Goal: Task Accomplishment & Management: Manage account settings

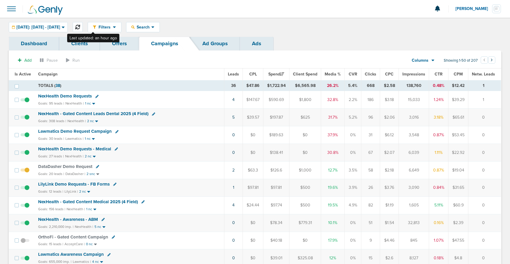
click at [80, 28] on icon at bounding box center [77, 27] width 5 height 5
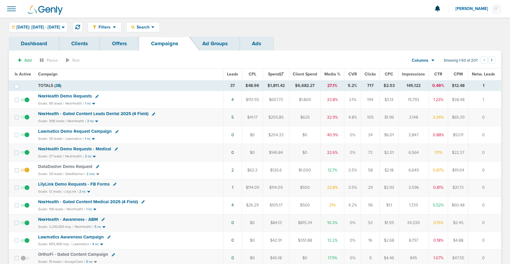
scroll to position [0, 0]
drag, startPoint x: 157, startPoint y: 24, endPoint x: 156, endPoint y: 34, distance: 9.8
click at [151, 24] on span "Search" at bounding box center [143, 26] width 17 height 5
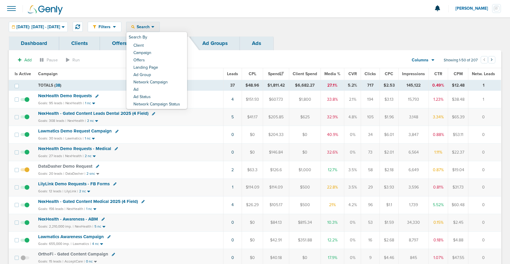
drag, startPoint x: 157, startPoint y: 46, endPoint x: 158, endPoint y: 50, distance: 3.5
click at [157, 46] on link "Client" at bounding box center [156, 45] width 61 height 7
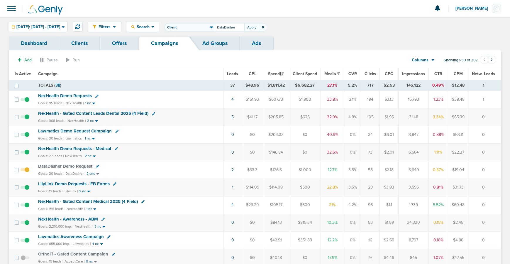
type input "DataDasher"
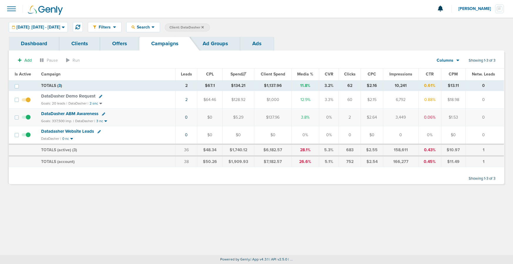
click at [204, 27] on icon at bounding box center [202, 28] width 2 height 4
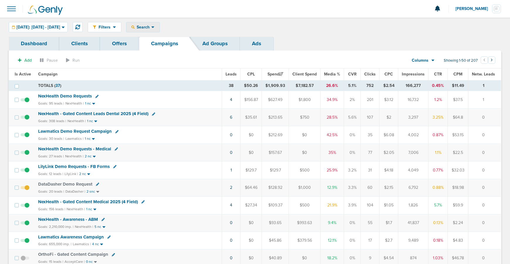
click at [151, 27] on span "Search" at bounding box center [143, 27] width 17 height 5
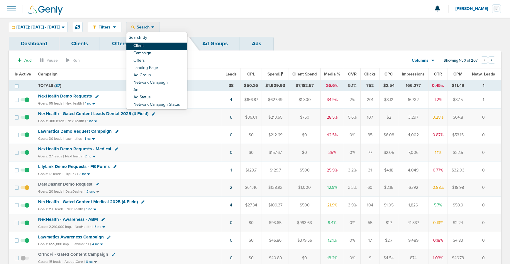
click at [156, 46] on link "Client" at bounding box center [156, 46] width 61 height 7
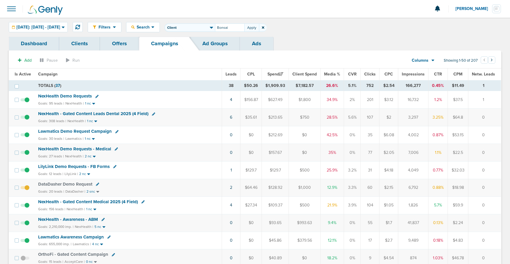
type input "Bonsai"
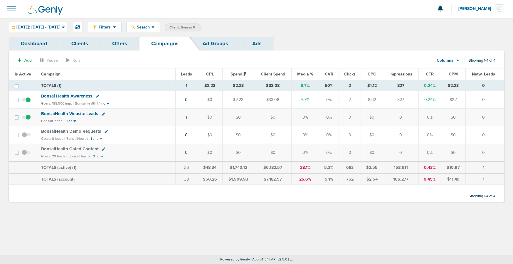
click at [60, 148] on span "BonsaiHealth Gated Content" at bounding box center [70, 148] width 58 height 5
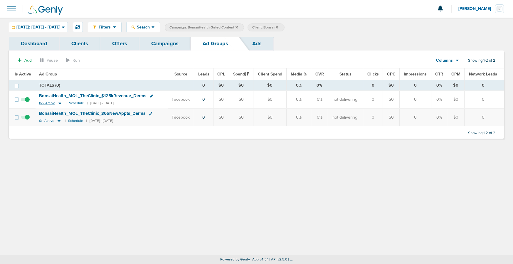
click at [59, 103] on icon at bounding box center [59, 104] width 3 height 2
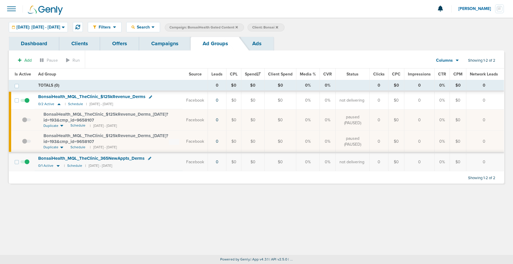
click at [59, 115] on span "BonsaiHealth_ MQL_ TheClinic_ $125kRevenue_ Derms_ [DATE]?id=193&cmp_ id=9658107" at bounding box center [105, 116] width 125 height 11
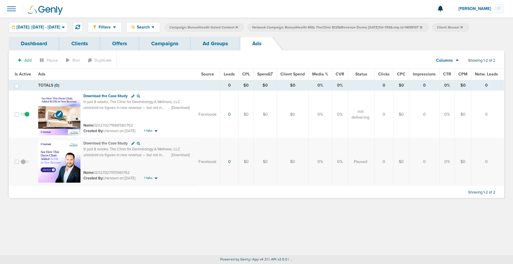
click at [67, 100] on img at bounding box center [59, 114] width 42 height 42
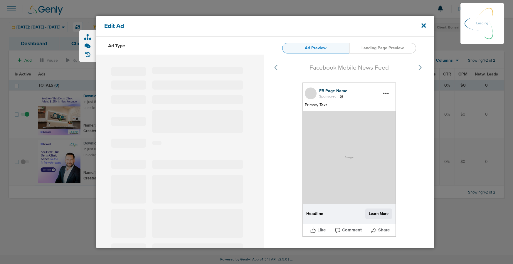
select select "learn_more"
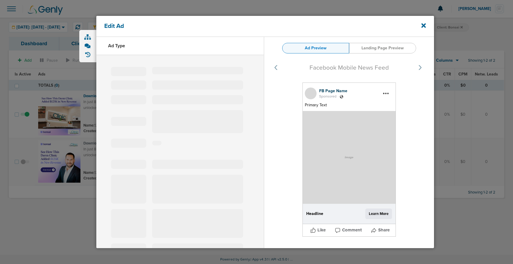
type input "120233271988580762"
type input "Download the Case Study"
type textarea "In just 8 weeks, The Clinic for Dermatology & Wellness, LLC unlocked six figure…"
select select "download"
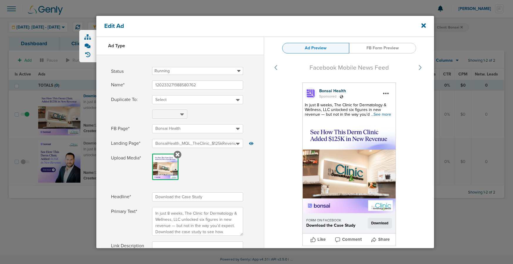
click at [382, 113] on span "...See more" at bounding box center [381, 114] width 20 height 5
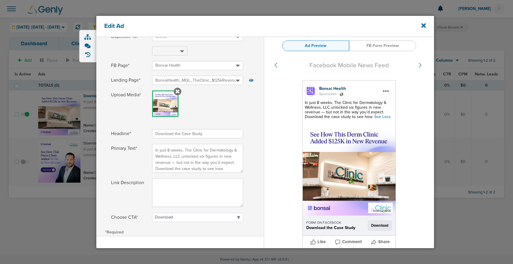
scroll to position [63, 0]
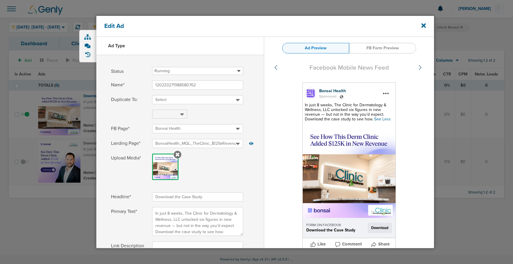
select select "download"
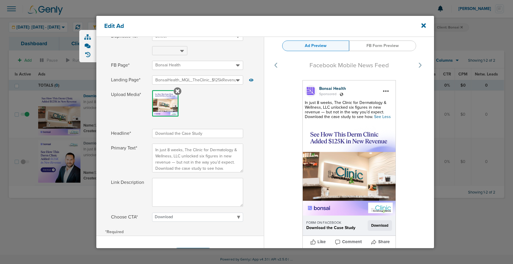
click at [425, 27] on div "Edit Ad" at bounding box center [264, 26] width 337 height 21
click at [423, 25] on icon at bounding box center [423, 25] width 4 height 4
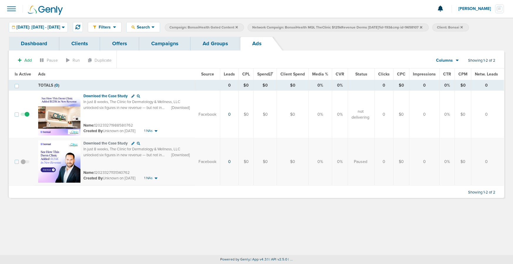
click at [116, 44] on link "Offers" at bounding box center [119, 44] width 39 height 14
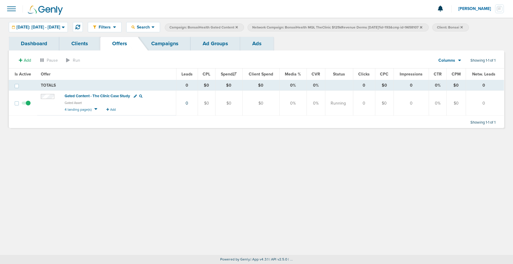
click at [428, 28] on label "Network Campaign: BonsaiHealth MQL TheClinic $125kRevenue Derms [DATE]?id=193&c…" at bounding box center [337, 27] width 181 height 8
click at [422, 26] on icon at bounding box center [421, 27] width 2 height 2
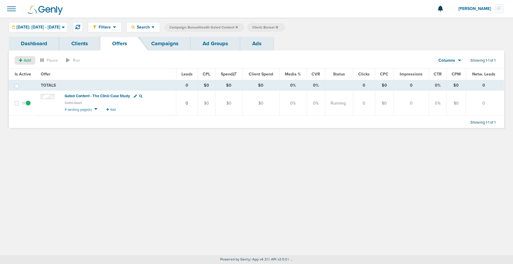
click at [20, 60] on icon at bounding box center [21, 60] width 4 height 4
click at [24, 72] on span "Offer" at bounding box center [22, 71] width 9 height 5
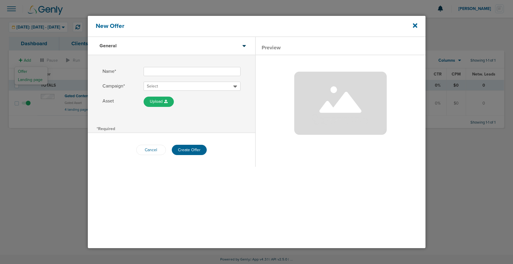
click at [156, 72] on input "Name*" at bounding box center [191, 71] width 97 height 9
type input "Gated Content - Dr. Elias"
click at [164, 87] on span "Select" at bounding box center [190, 86] width 86 height 6
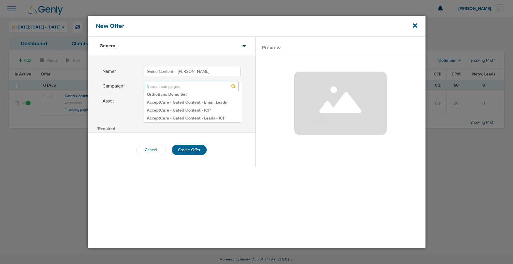
type input "G"
type input "U"
type input "s"
type input "N"
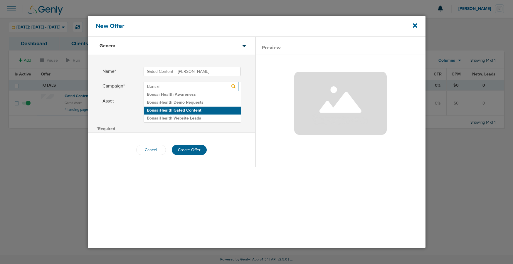
type input "Bonsai"
click at [163, 108] on h2 "BonsaiHealth Gated Content" at bounding box center [192, 111] width 97 height 8
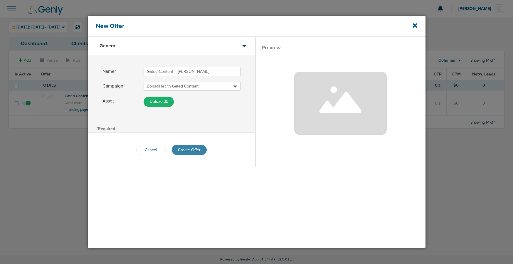
click at [185, 149] on button "Create Offer" at bounding box center [189, 150] width 35 height 10
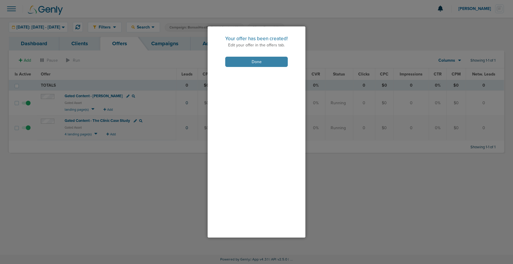
click at [237, 62] on button "Done" at bounding box center [256, 62] width 62 height 10
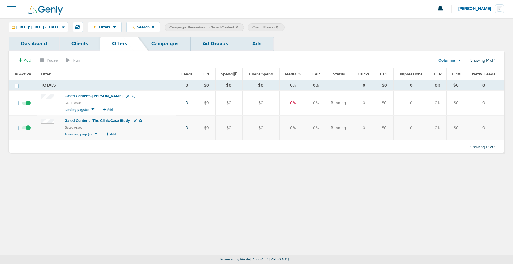
click at [83, 95] on span "Gated Content - Dr. Elias" at bounding box center [94, 96] width 58 height 5
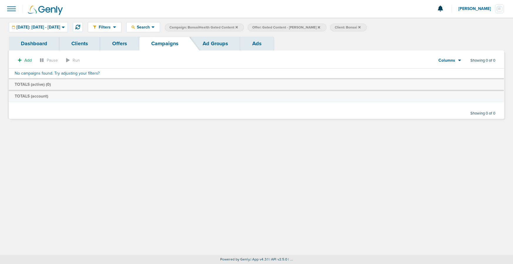
click at [244, 28] on label "Campaign: BonsaiHealth Gated Content" at bounding box center [204, 27] width 79 height 8
click at [238, 27] on icon at bounding box center [236, 27] width 2 height 2
click at [237, 27] on icon at bounding box center [236, 27] width 2 height 2
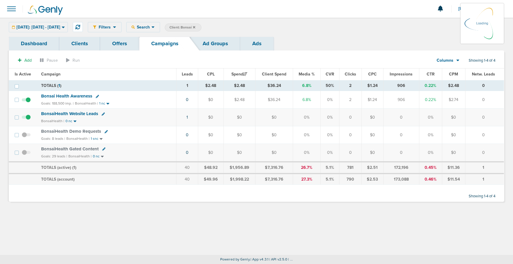
click at [195, 28] on icon at bounding box center [194, 27] width 2 height 2
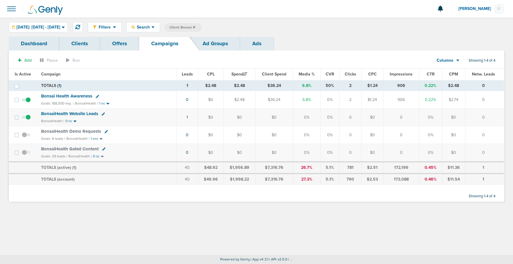
click at [195, 27] on icon at bounding box center [194, 27] width 2 height 2
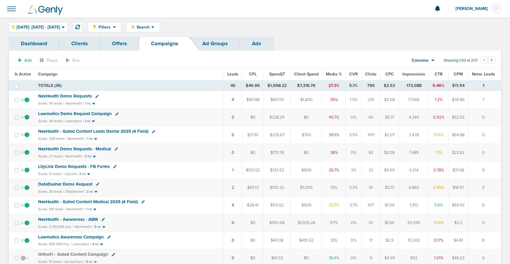
click at [78, 96] on span "NexHealth Demo Requests" at bounding box center [65, 95] width 54 height 5
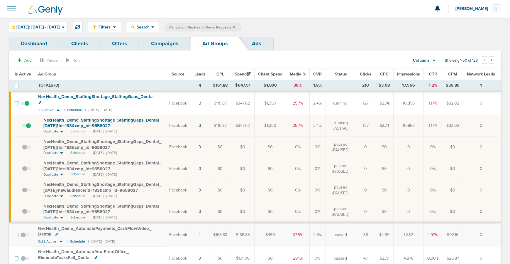
click at [166, 43] on link "Campaigns" at bounding box center [164, 44] width 51 height 14
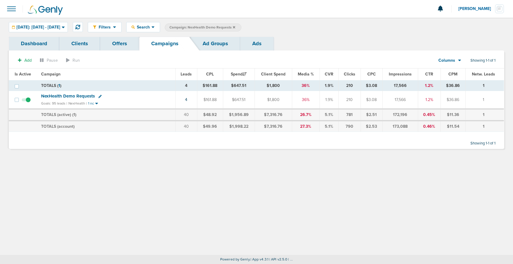
click at [100, 97] on icon at bounding box center [99, 96] width 3 height 3
select select
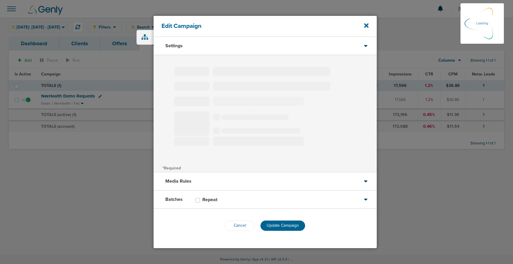
type input "NexHealth Demo Requests"
select select "Leads"
radio input "true"
select select "readWrite"
checkbox input "true"
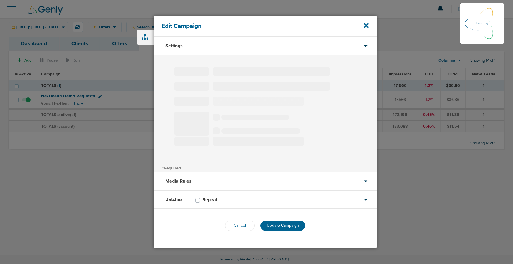
select select "1"
select select "2"
select select "3"
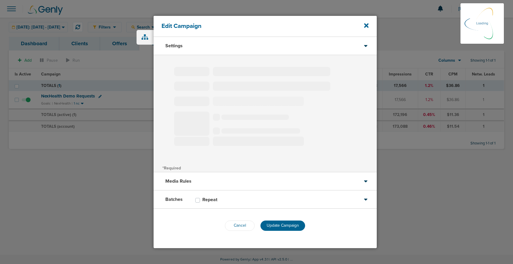
select select "4"
select select "6"
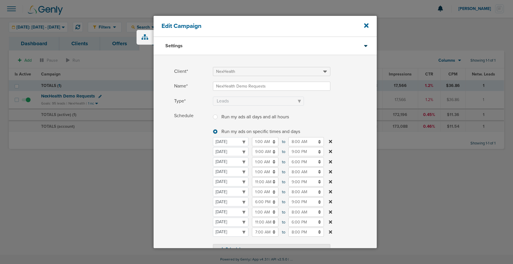
click at [294, 181] on input "9:00 PM" at bounding box center [306, 181] width 36 height 9
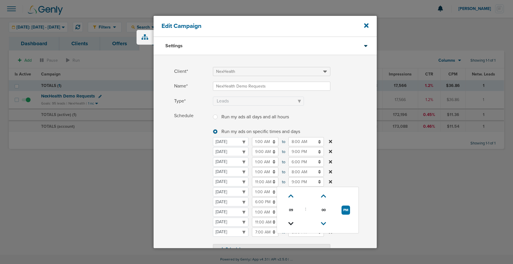
click at [290, 222] on icon at bounding box center [290, 224] width 5 height 4
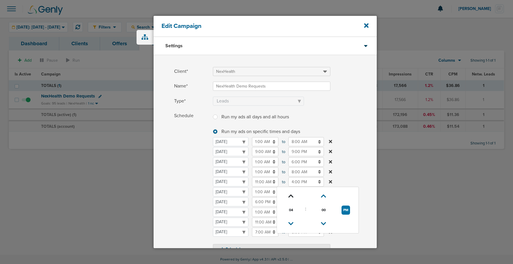
click at [290, 196] on icon at bounding box center [290, 196] width 5 height 4
click at [291, 196] on icon at bounding box center [290, 196] width 5 height 4
type input "6:00 PM"
click at [173, 194] on div "Schedule Run my ads all days and all hours Run my ads all days and all hours Ru…" at bounding box center [264, 182] width 223 height 143
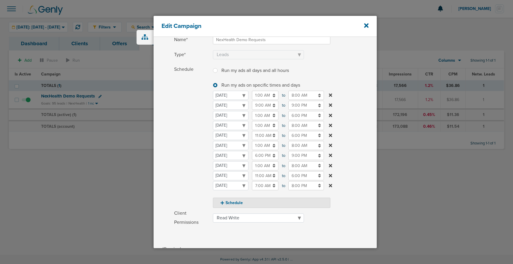
scroll to position [121, 0]
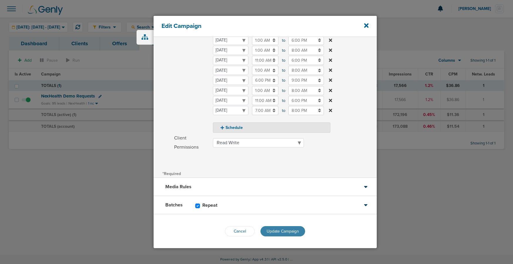
click at [268, 232] on span "Update Campaign" at bounding box center [282, 231] width 32 height 5
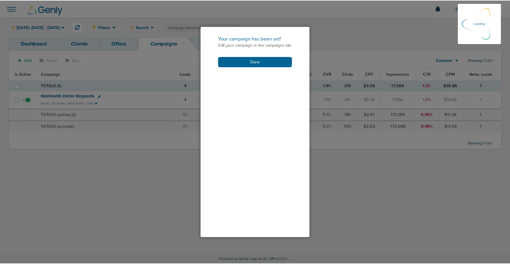
scroll to position [103, 0]
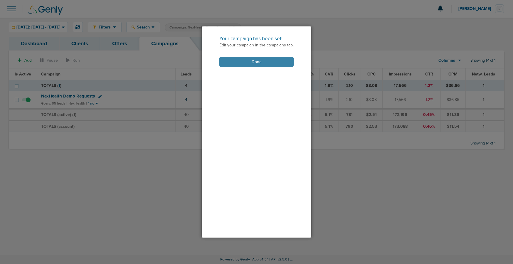
click at [230, 64] on button "Done" at bounding box center [256, 62] width 74 height 10
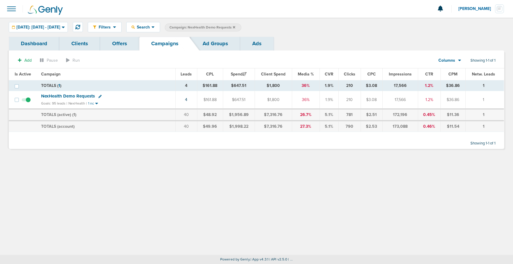
click at [58, 94] on span "NexHealth Demo Requests" at bounding box center [68, 95] width 54 height 5
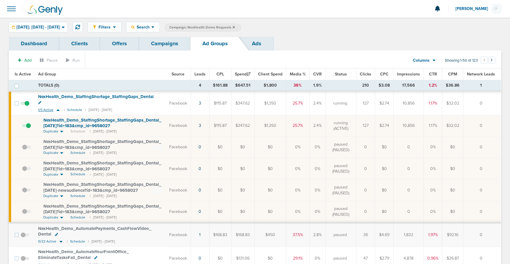
click at [57, 109] on icon at bounding box center [58, 110] width 3 height 2
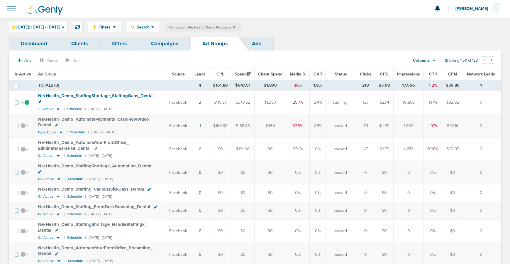
click at [60, 131] on icon at bounding box center [61, 132] width 6 height 5
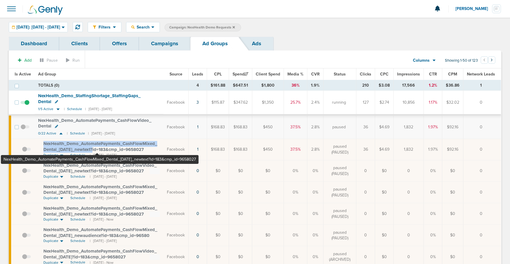
drag, startPoint x: 41, startPoint y: 143, endPoint x: 97, endPoint y: 150, distance: 56.8
click at [97, 150] on td "NexHealth_ Demo_ AutomatePayments_ CashFlowMixed_ Dental_ 09.25.25_ newtext?id=…" at bounding box center [99, 148] width 129 height 21
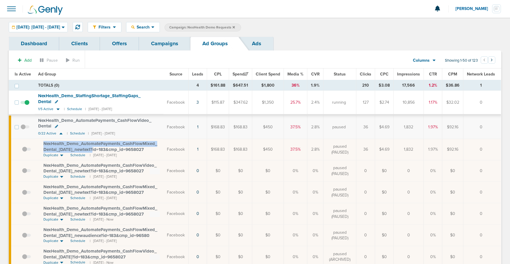
copy span "NexHealth_ Demo_ AutomatePayments_ CashFlowMixed_ Dental_ 09.25.25_ newtext?"
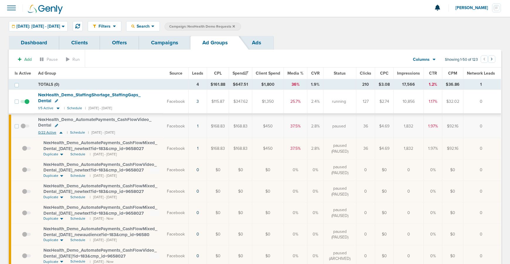
click at [62, 133] on icon at bounding box center [61, 132] width 6 height 5
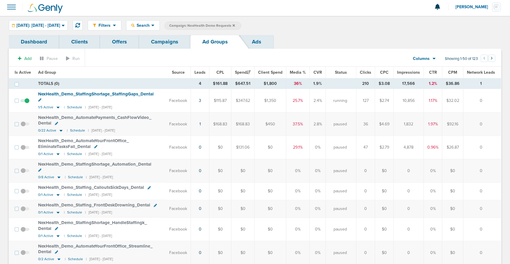
scroll to position [2, 0]
click at [170, 39] on link "Campaigns" at bounding box center [164, 42] width 51 height 14
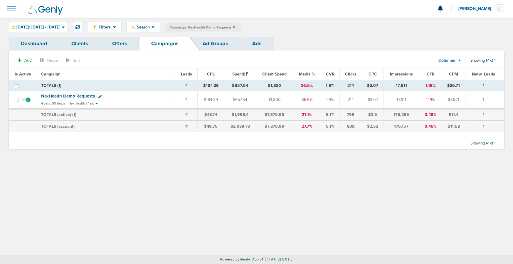
click at [235, 29] on icon at bounding box center [234, 28] width 2 height 4
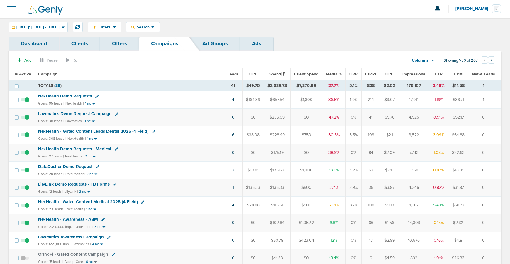
scroll to position [2, 0]
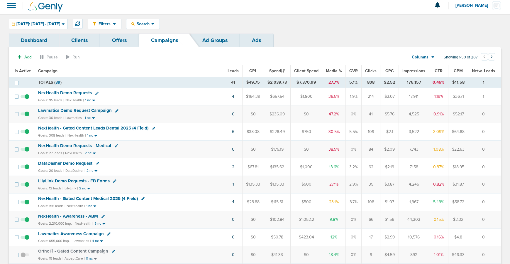
click at [88, 199] on span "NexHealth - Gated Content Medical 2025 (4 Field)" at bounding box center [88, 198] width 100 height 5
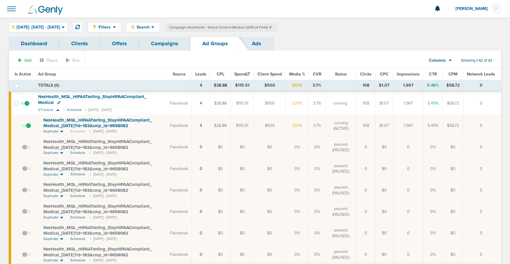
click at [262, 43] on link "Ads" at bounding box center [256, 44] width 33 height 14
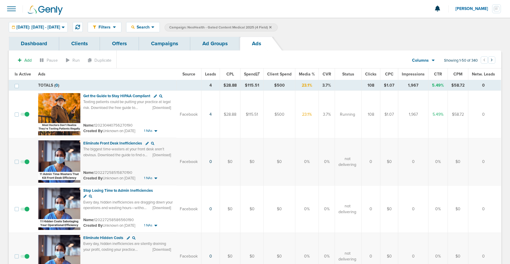
click at [203, 44] on link "Ad Groups" at bounding box center [215, 44] width 50 height 14
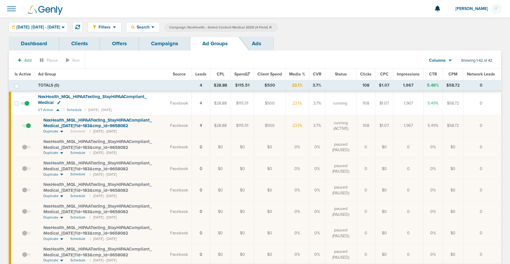
click at [169, 43] on link "Campaigns" at bounding box center [164, 44] width 51 height 14
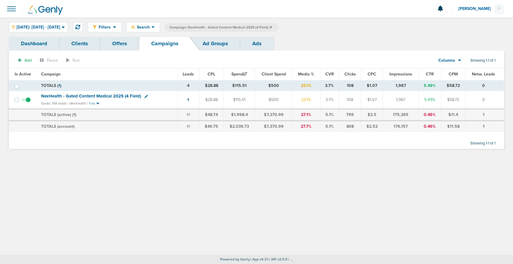
click at [278, 26] on label "Campaign: NexHealth - Gated Content Medical 2025 (4 Field)" at bounding box center [221, 27] width 113 height 8
click at [272, 27] on icon at bounding box center [270, 27] width 2 height 2
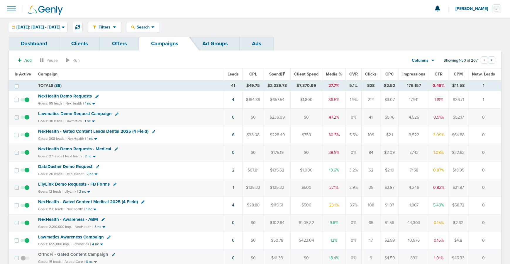
click at [75, 96] on span "NexHealth Demo Requests" at bounding box center [65, 95] width 54 height 5
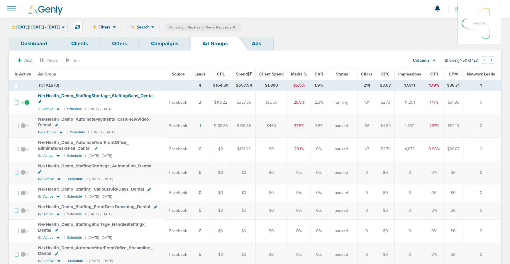
click at [159, 28] on div "Filters Active Only Settings Status Active Inactive Objectives MQL SQL Traffic …" at bounding box center [295, 27] width 414 height 10
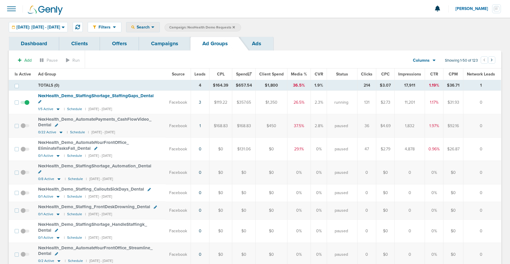
click at [155, 28] on icon at bounding box center [152, 27] width 3 height 5
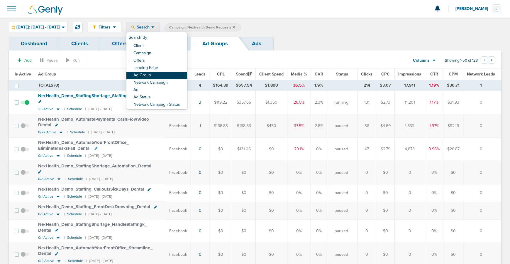
click at [159, 78] on link "Ad Group" at bounding box center [156, 75] width 61 height 7
select select "adGroupName"
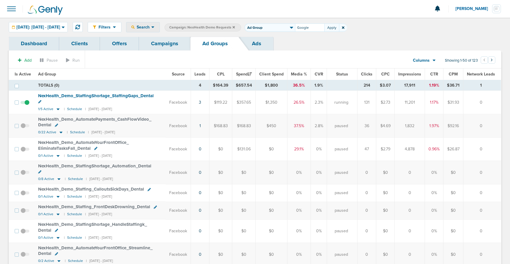
type input "Google"
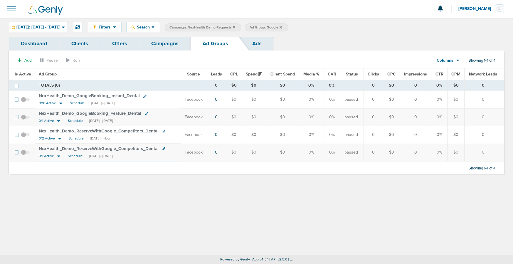
click at [251, 47] on link "Ads" at bounding box center [256, 44] width 33 height 14
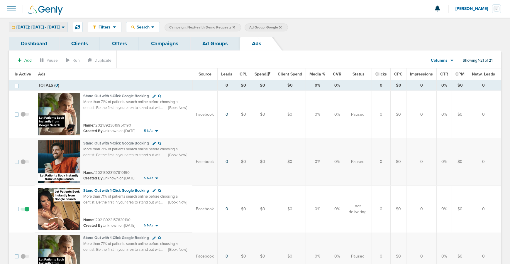
click at [36, 27] on span "[DATE]: [DATE] - [DATE]" at bounding box center [38, 27] width 44 height 4
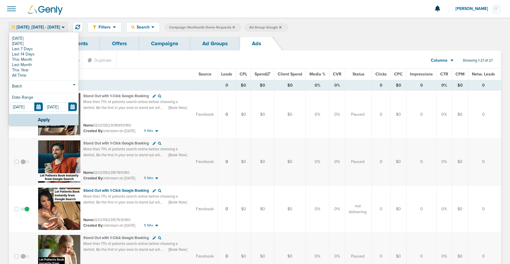
click at [36, 38] on link "[DATE]" at bounding box center [44, 38] width 67 height 5
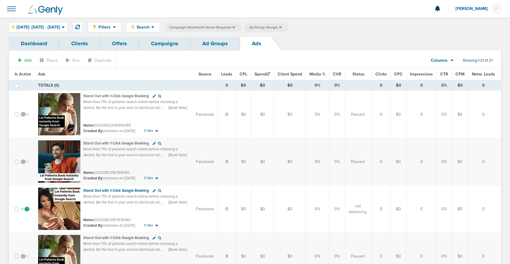
click at [158, 45] on link "Campaigns" at bounding box center [164, 44] width 51 height 14
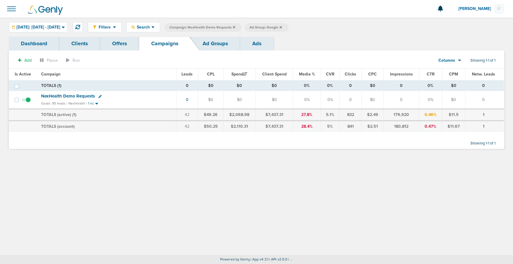
click at [282, 28] on icon at bounding box center [280, 28] width 2 height 4
click at [235, 27] on icon at bounding box center [234, 28] width 2 height 4
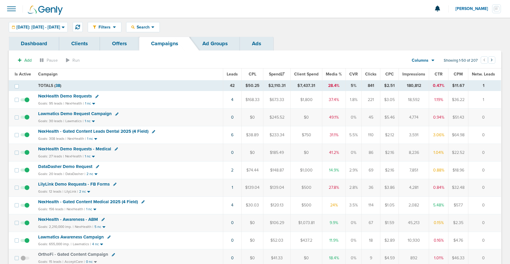
click at [97, 95] on icon at bounding box center [96, 96] width 3 height 3
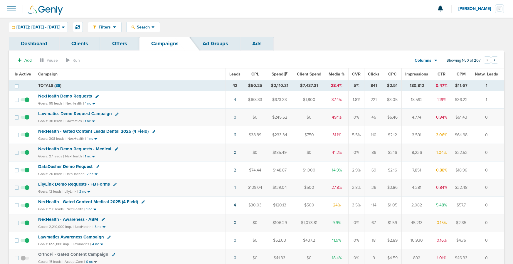
select select
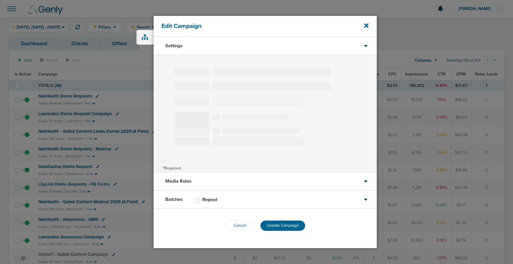
type input "NexHealth Demo Requests"
select select "Leads"
radio input "true"
select select "readWrite"
checkbox input "true"
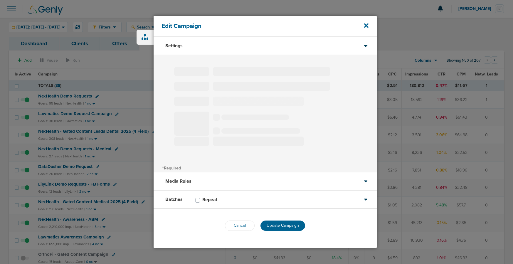
select select "1"
select select "2"
select select "3"
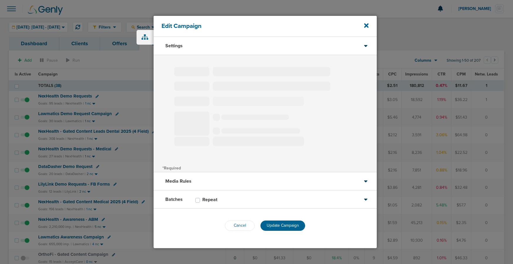
select select "4"
select select "6"
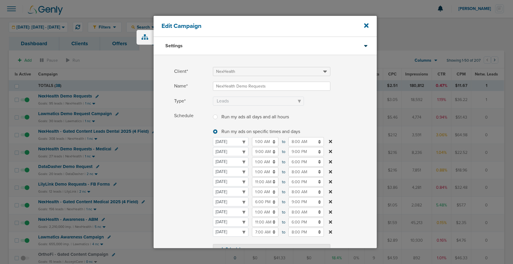
click at [293, 181] on input "6:00 PM" at bounding box center [306, 181] width 36 height 9
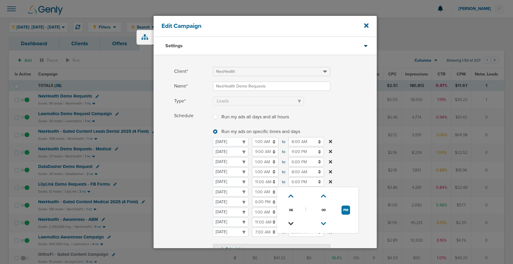
click at [290, 223] on icon at bounding box center [290, 224] width 5 height 4
type input "4:00 PM"
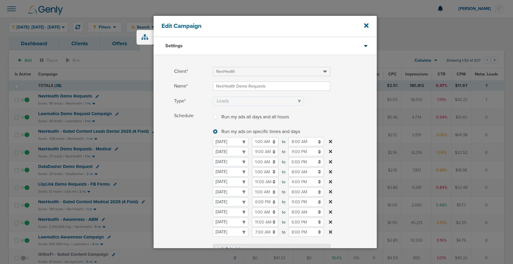
click at [189, 192] on span "Schedule" at bounding box center [191, 182] width 35 height 143
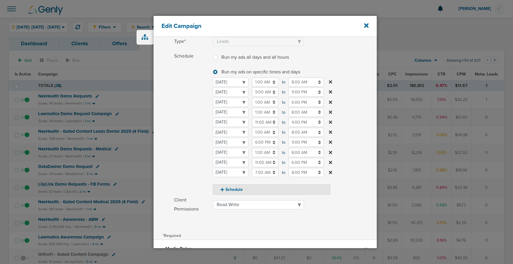
scroll to position [121, 0]
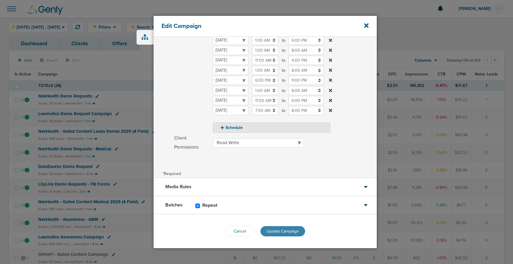
click at [285, 227] on button "Update Campaign" at bounding box center [282, 231] width 45 height 10
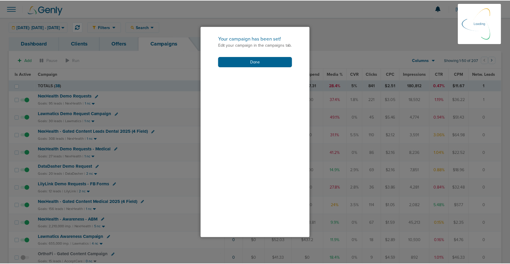
scroll to position [103, 0]
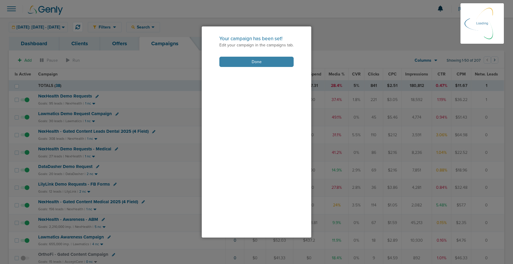
click at [246, 58] on button "Done" at bounding box center [256, 62] width 74 height 10
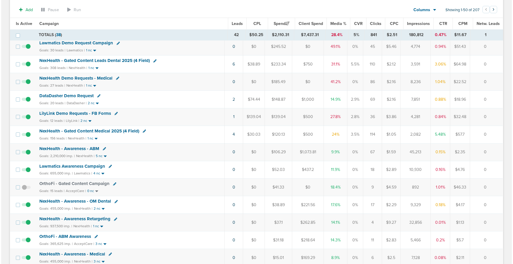
scroll to position [65, 0]
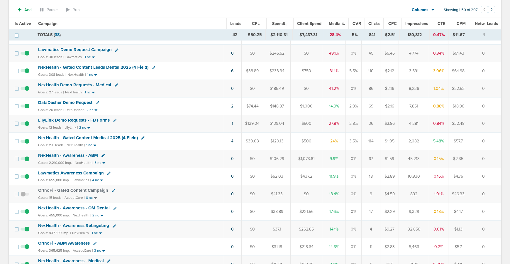
click at [114, 120] on icon at bounding box center [114, 120] width 3 height 3
select select
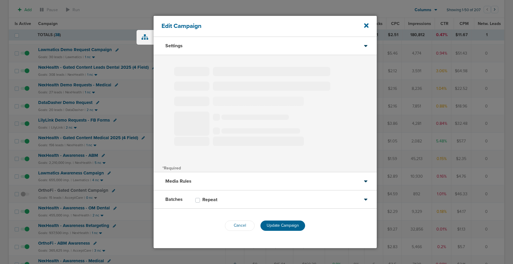
type input "LilyLink Demo Requests - FB Forms"
select select "Leads"
radio input "true"
select select "readOnly"
select select "1"
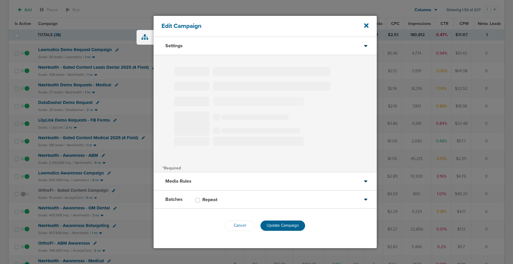
select select "2"
select select "3"
select select "4"
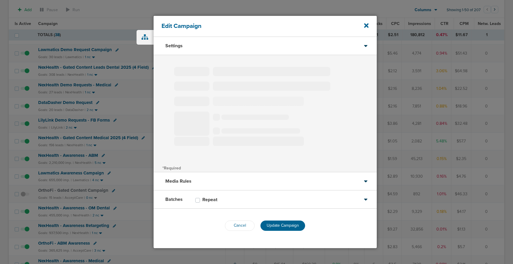
select select "6"
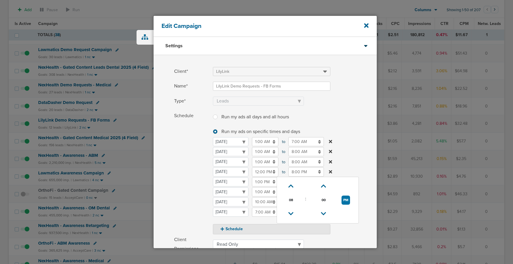
drag, startPoint x: 297, startPoint y: 172, endPoint x: 298, endPoint y: 194, distance: 21.8
click at [297, 173] on input "8:00 PM" at bounding box center [306, 171] width 36 height 9
click at [291, 214] on icon at bounding box center [290, 214] width 5 height 4
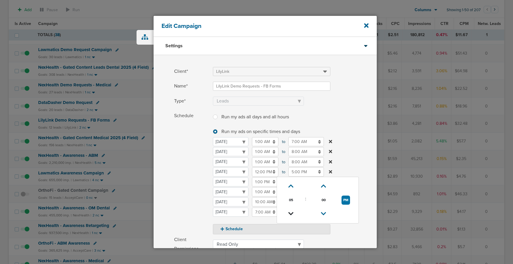
click at [291, 214] on icon at bounding box center [290, 214] width 5 height 4
type input "4:00 PM"
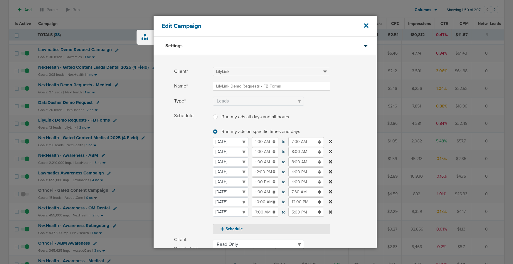
click at [173, 188] on div "Schedule Run my ads all days and all hours Run my ads all days and all hours Ru…" at bounding box center [264, 172] width 223 height 123
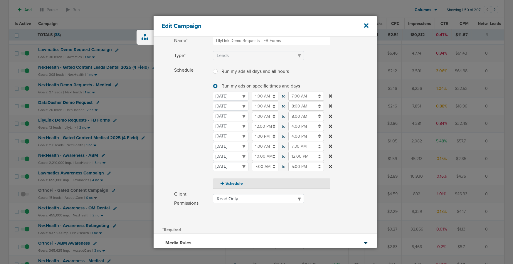
scroll to position [102, 0]
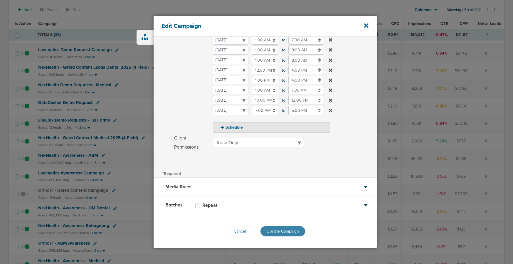
click at [288, 232] on span "Update Campaign" at bounding box center [282, 231] width 32 height 5
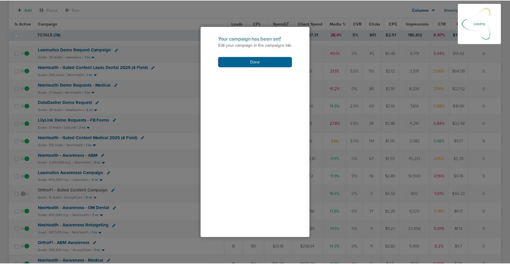
scroll to position [83, 0]
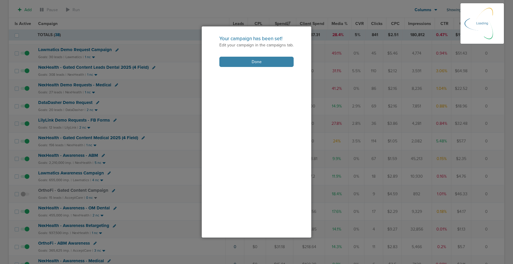
click at [244, 62] on button "Done" at bounding box center [256, 62] width 74 height 10
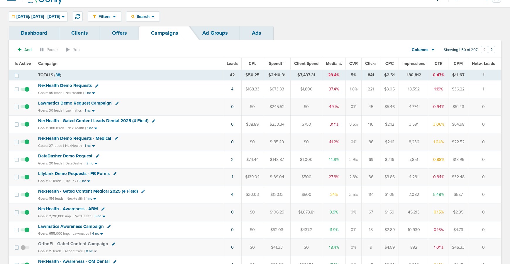
scroll to position [15, 0]
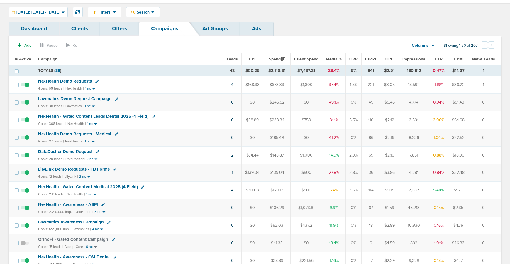
click at [86, 133] on span "NexHealth Demo Requests - Medical" at bounding box center [74, 133] width 73 height 5
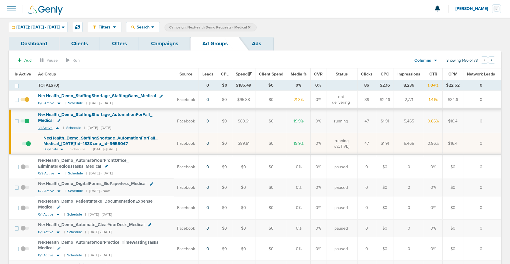
click at [56, 129] on icon at bounding box center [57, 127] width 6 height 5
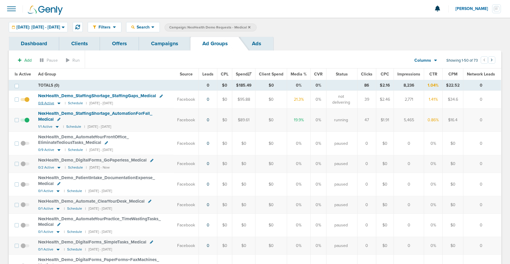
click at [58, 104] on icon at bounding box center [59, 104] width 3 height 2
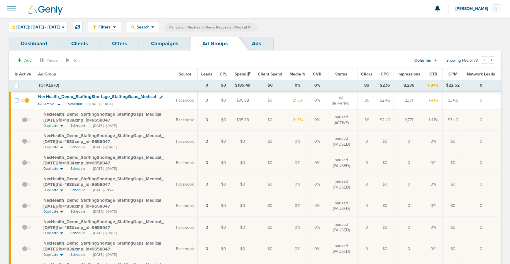
click at [79, 127] on span "Schedule" at bounding box center [77, 125] width 15 height 5
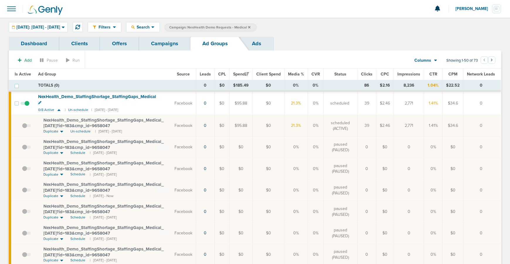
click at [170, 45] on link "Campaigns" at bounding box center [164, 44] width 51 height 14
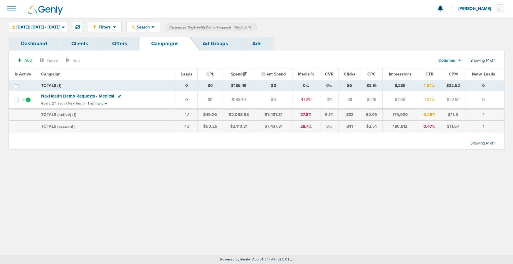
click at [119, 96] on icon at bounding box center [119, 96] width 3 height 3
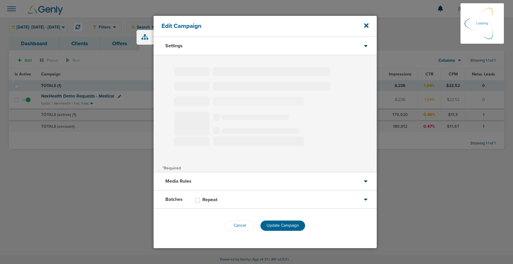
type input "NexHealth Demo Requests - Medical"
select select "Leads"
radio input "true"
select select "readOnly"
type input "20"
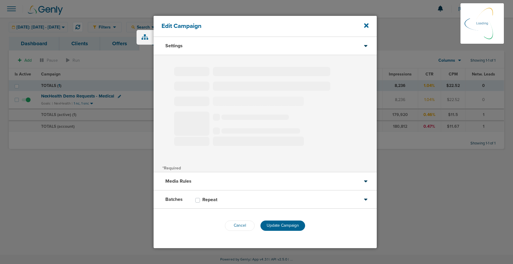
checkbox input "true"
select select "1"
select select "2"
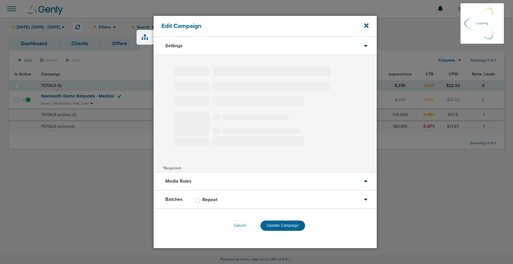
select select "3"
select select "4"
select select "6"
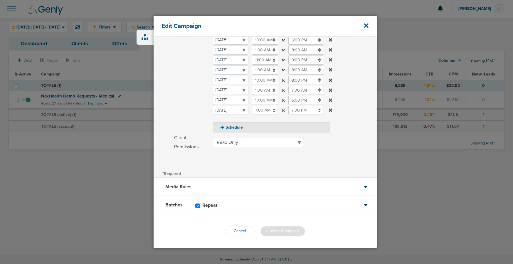
click at [234, 181] on div "Media Rules" at bounding box center [264, 187] width 223 height 18
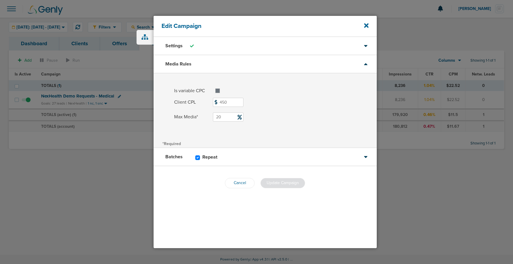
drag, startPoint x: 228, startPoint y: 117, endPoint x: 200, endPoint y: 115, distance: 28.2
click at [200, 115] on label "Max Media* 20" at bounding box center [275, 116] width 202 height 9
type input "30"
click at [325, 107] on div "Client CPL 450" at bounding box center [264, 105] width 223 height 14
click at [285, 184] on span "Update Campaign" at bounding box center [282, 182] width 32 height 5
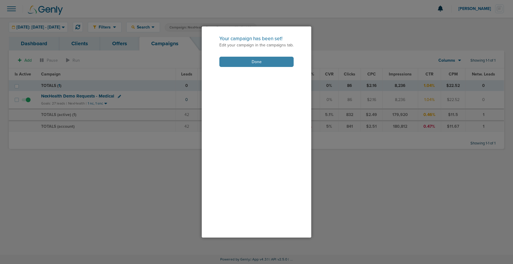
click at [243, 62] on button "Done" at bounding box center [256, 62] width 74 height 10
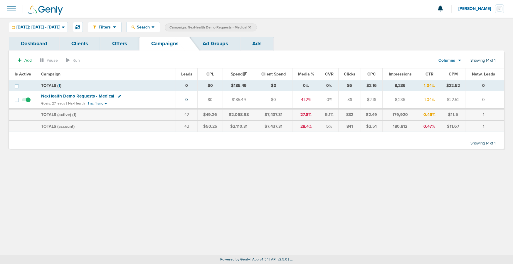
click at [257, 28] on label "Campaign: NexHealth Demo Requests - Medical" at bounding box center [211, 27] width 92 height 8
click at [251, 27] on icon at bounding box center [249, 27] width 2 height 2
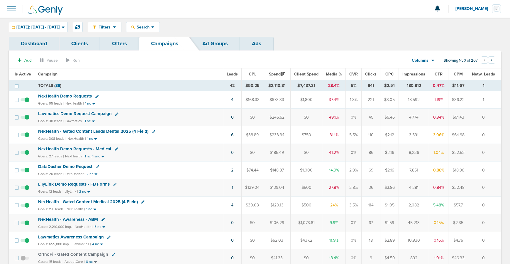
click at [63, 148] on span "NexHealth Demo Requests - Medical" at bounding box center [74, 148] width 73 height 5
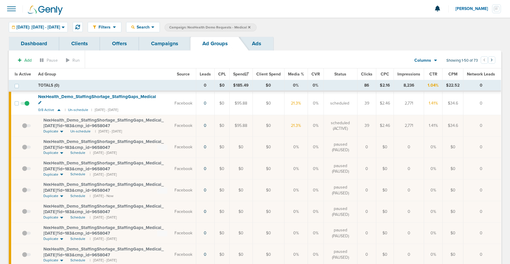
click at [25, 129] on span at bounding box center [26, 129] width 9 height 0
click at [22, 127] on input "checkbox" at bounding box center [22, 127] width 0 height 0
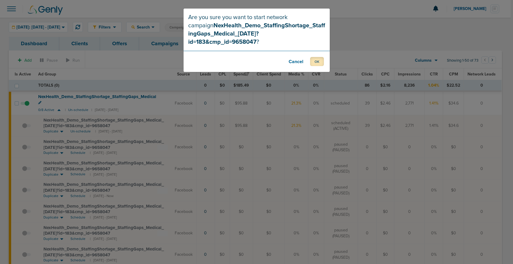
click at [317, 57] on button "OK" at bounding box center [317, 61] width 14 height 9
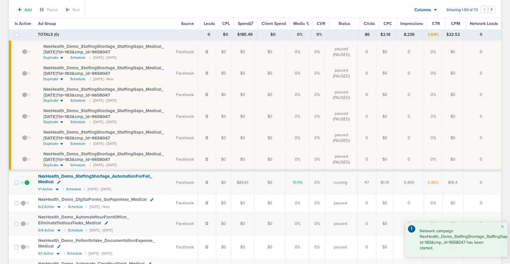
scroll to position [114, 0]
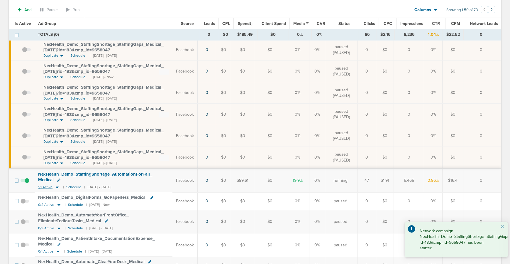
click at [57, 187] on icon at bounding box center [57, 188] width 3 height 2
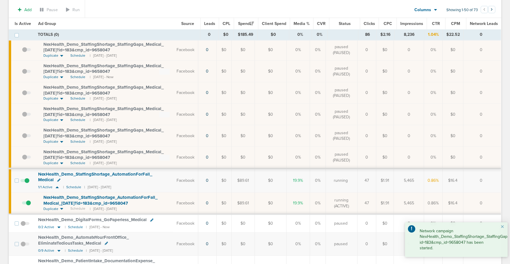
click at [61, 200] on span "NexHealth_ Demo_ StaffingShortage_ AutomationForFall_ Medical_ 10.07.25?id=183&…" at bounding box center [100, 200] width 114 height 11
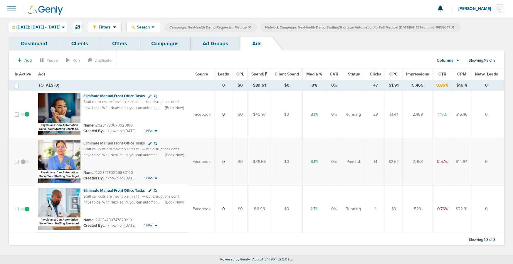
click at [27, 212] on span at bounding box center [25, 212] width 9 height 0
click at [25, 210] on input "checkbox" at bounding box center [25, 210] width 0 height 0
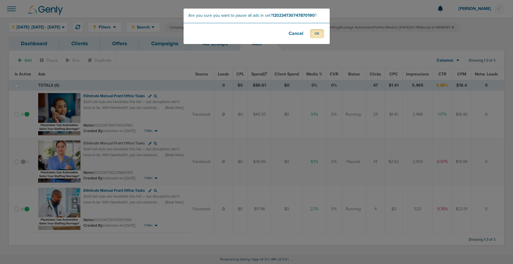
click at [317, 38] on button "OK" at bounding box center [317, 33] width 14 height 9
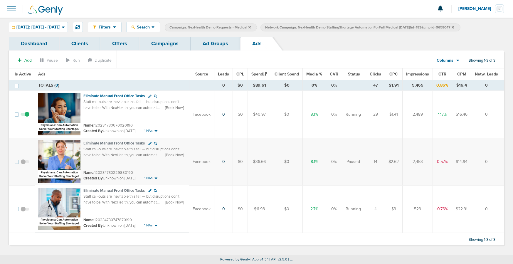
drag, startPoint x: 209, startPoint y: 51, endPoint x: 208, endPoint y: 48, distance: 3.2
click at [208, 49] on div "Dashboard Clients Offers Campaigns Ad Groups Ads Add Pause Run Duplicate Column…" at bounding box center [256, 141] width 495 height 208
click at [208, 48] on link "Ad Groups" at bounding box center [215, 44] width 50 height 14
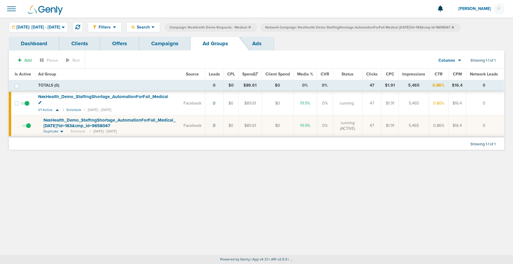
click at [166, 46] on link "Campaigns" at bounding box center [164, 44] width 51 height 14
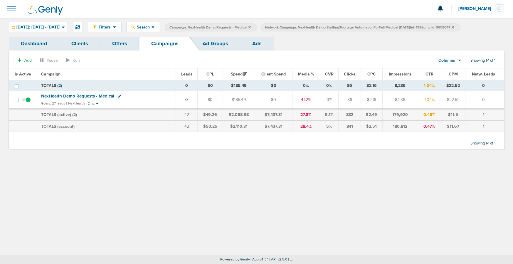
click at [454, 27] on icon at bounding box center [452, 27] width 2 height 2
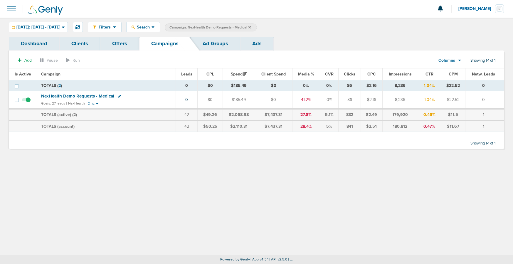
click at [251, 28] on icon at bounding box center [249, 28] width 2 height 4
